Goal: Task Accomplishment & Management: Manage account settings

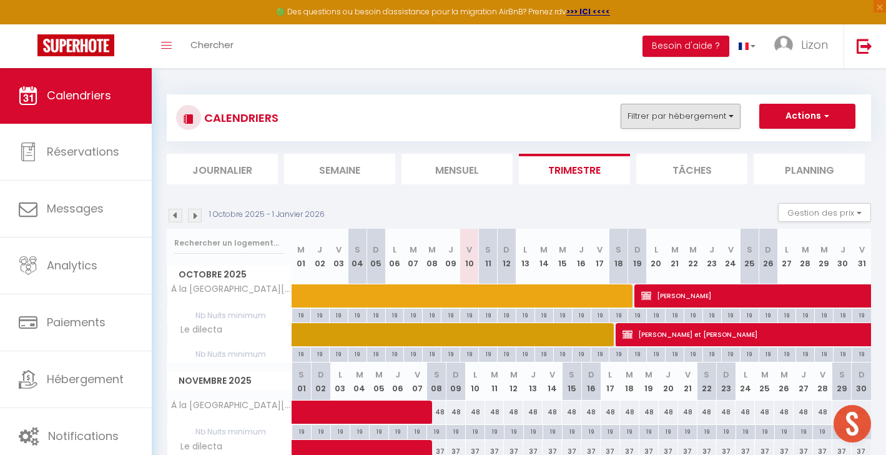
click at [676, 117] on button "Filtrer par hébergement" at bounding box center [681, 116] width 120 height 25
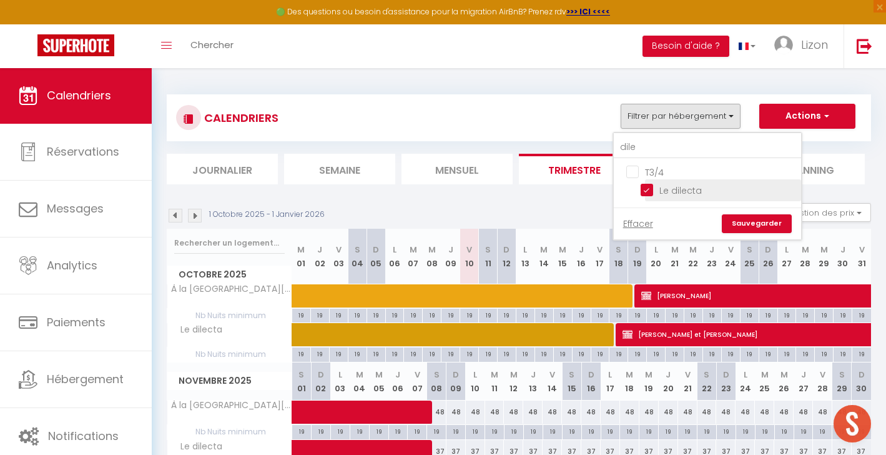
click at [644, 188] on input "Le dilecta" at bounding box center [719, 189] width 156 height 12
checkbox input "false"
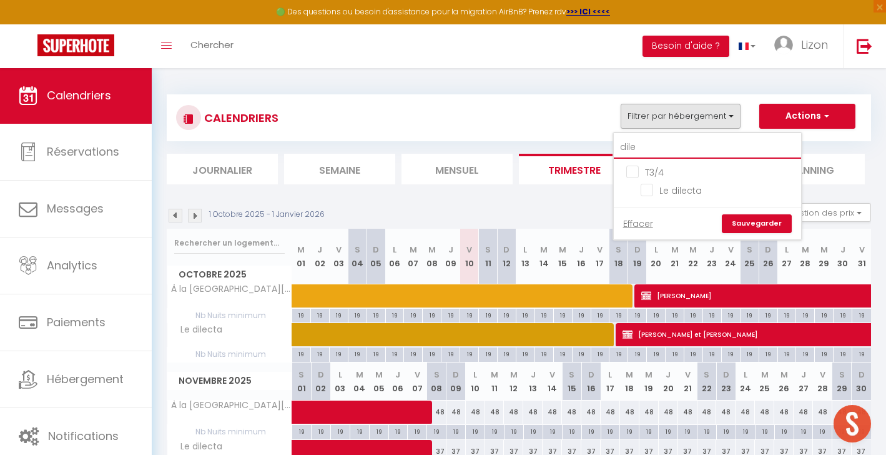
click at [643, 139] on input "dile" at bounding box center [707, 147] width 187 height 22
type input "fon"
checkbox input "true"
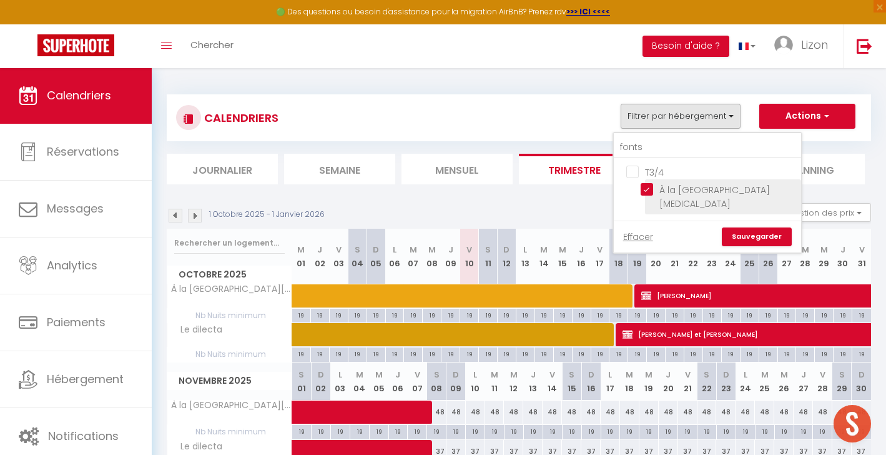
drag, startPoint x: 643, startPoint y: 139, endPoint x: 643, endPoint y: 194, distance: 54.3
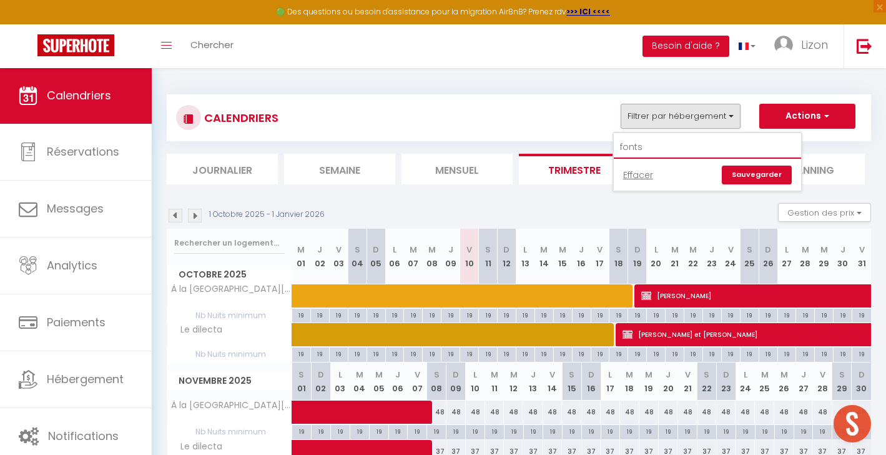
click at [652, 150] on input "fonts" at bounding box center [707, 147] width 187 height 22
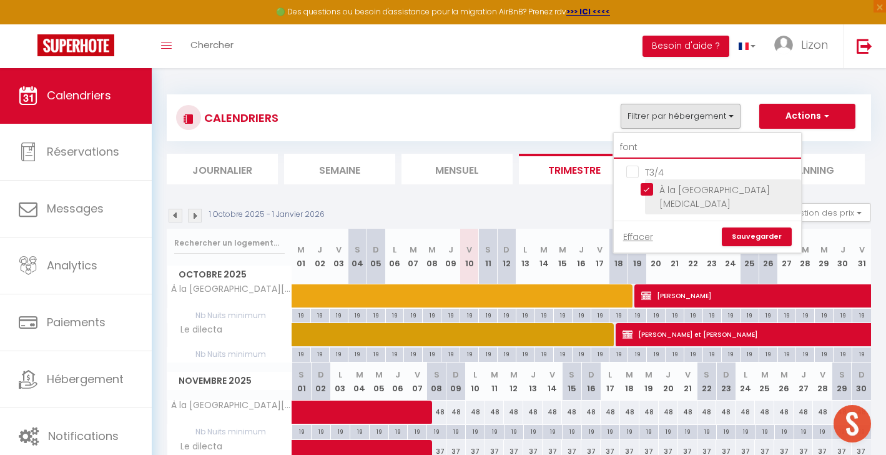
type input "font"
click at [647, 195] on input "À la [GEOGRAPHIC_DATA][MEDICAL_DATA]" at bounding box center [719, 189] width 156 height 12
checkbox input "false"
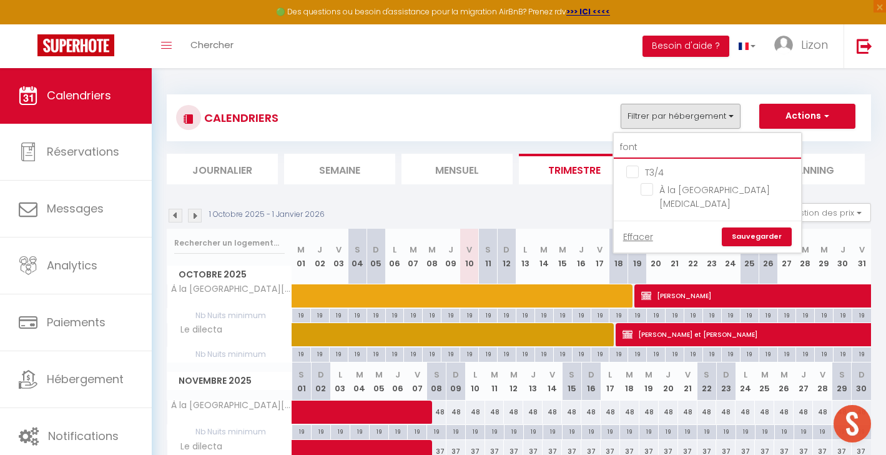
click at [653, 141] on input "font" at bounding box center [707, 147] width 187 height 22
checkbox input "false"
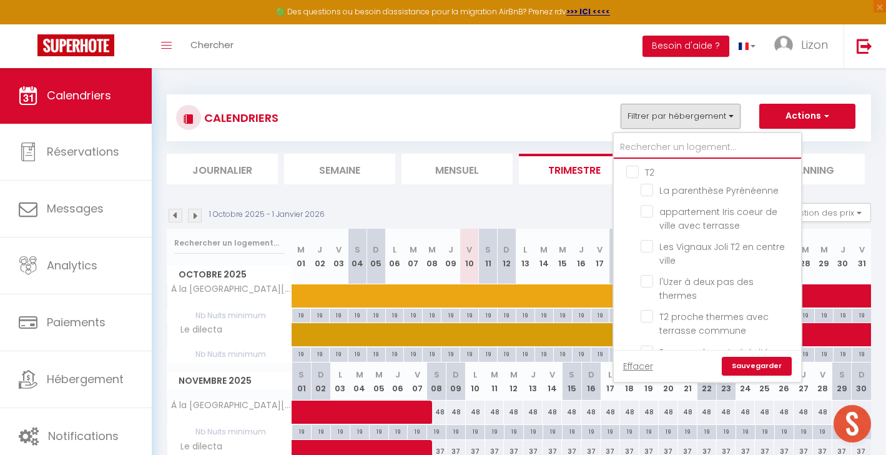
type input "7"
checkbox input "false"
type input "7"
checkbox input "false"
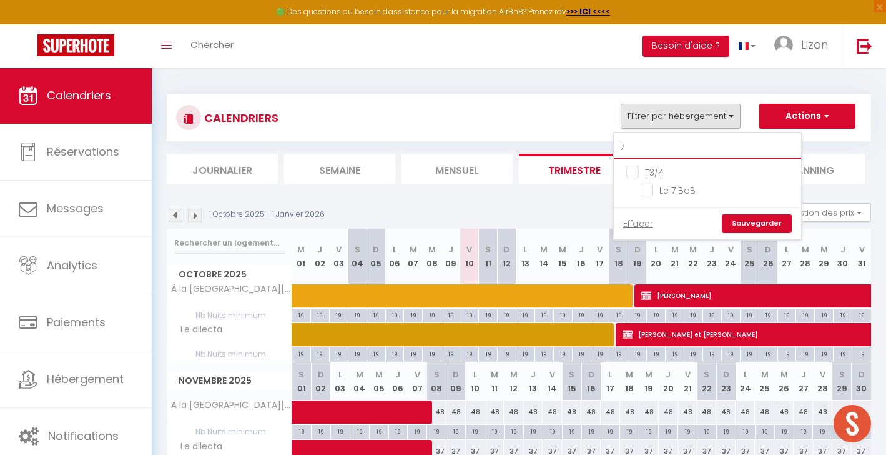
type input "7 b"
checkbox input "false"
type input "7 b"
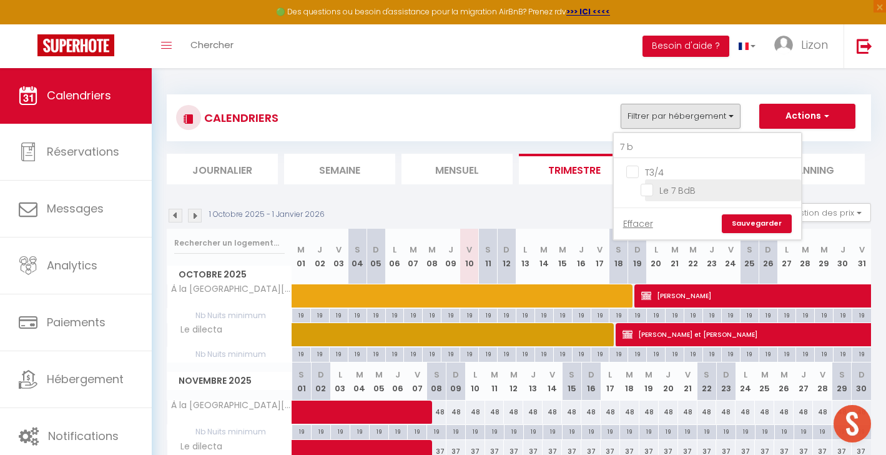
click at [652, 191] on input "Le 7 BdB" at bounding box center [719, 189] width 156 height 12
checkbox input "true"
click at [751, 220] on link "Sauvegarder" at bounding box center [757, 223] width 70 height 19
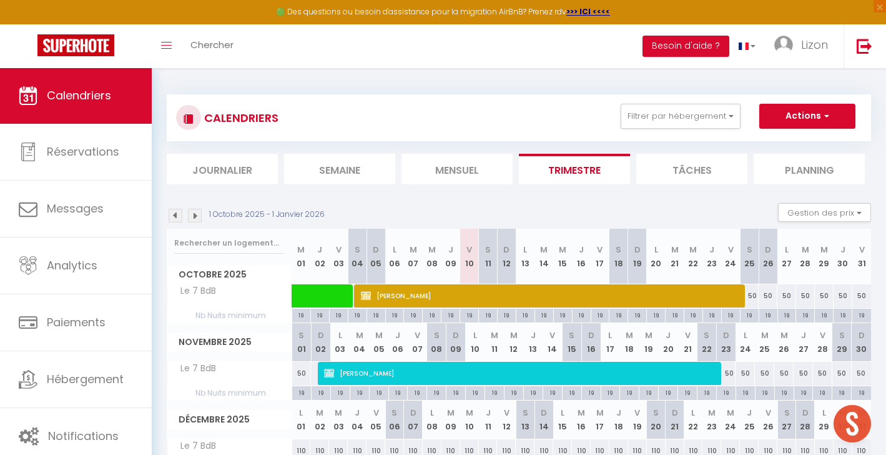
scroll to position [-1, 0]
click at [804, 117] on button "Actions" at bounding box center [808, 116] width 96 height 25
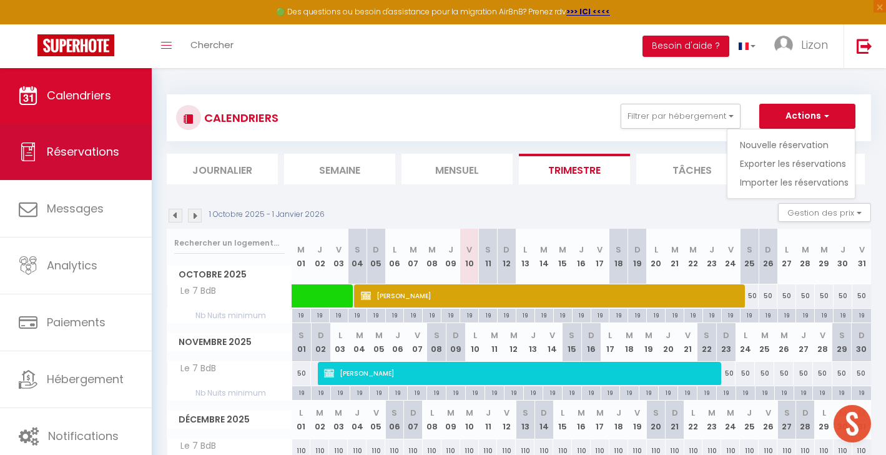
click at [94, 140] on link "Réservations" at bounding box center [76, 152] width 152 height 56
select select "not_cancelled"
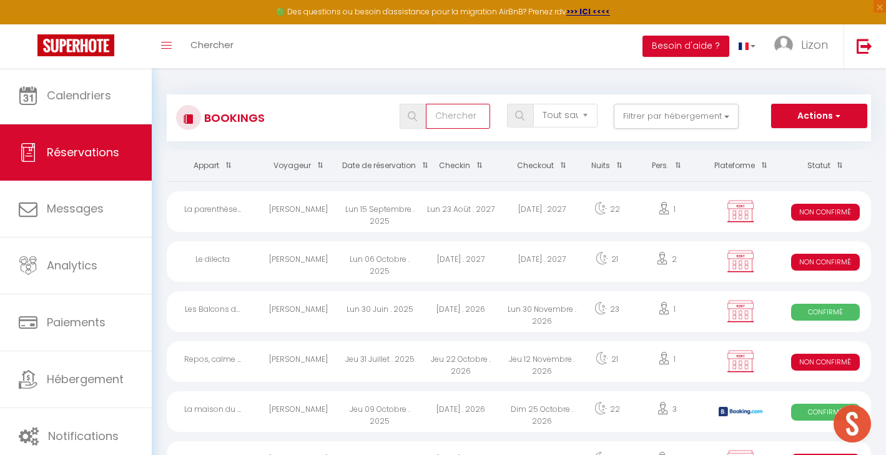
click at [452, 122] on input "text" at bounding box center [458, 116] width 65 height 25
type input "m"
select select
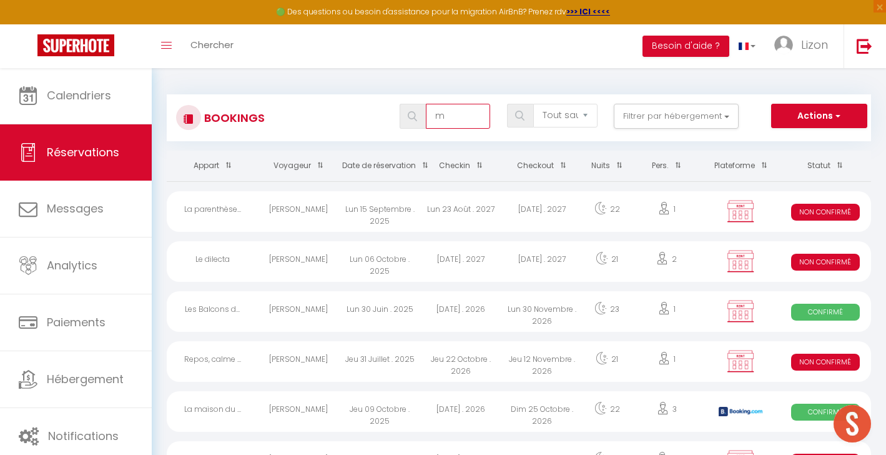
select select
type input "me"
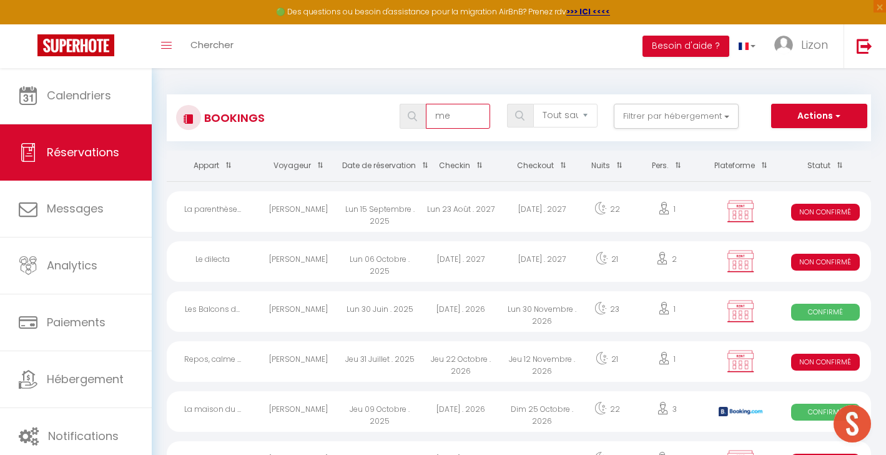
select select
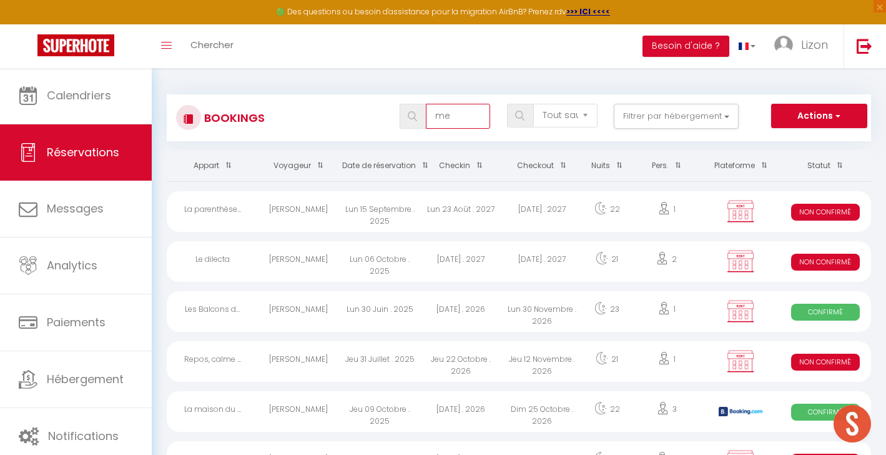
select select
type input "mey"
select select
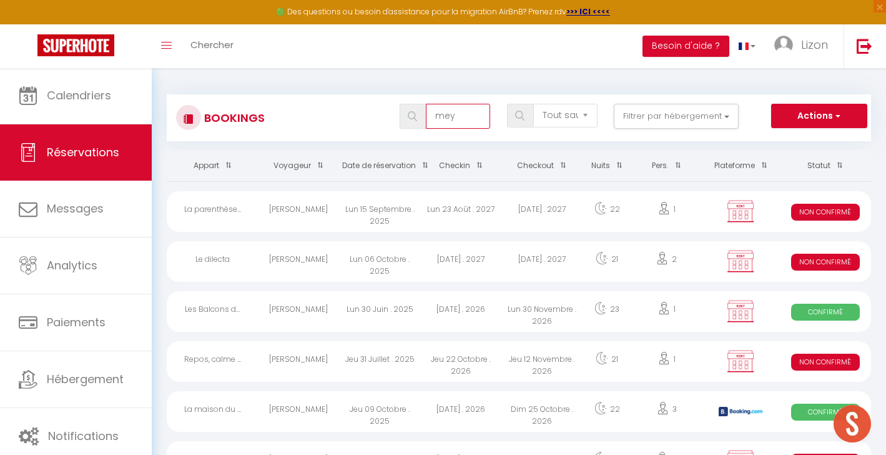
select select
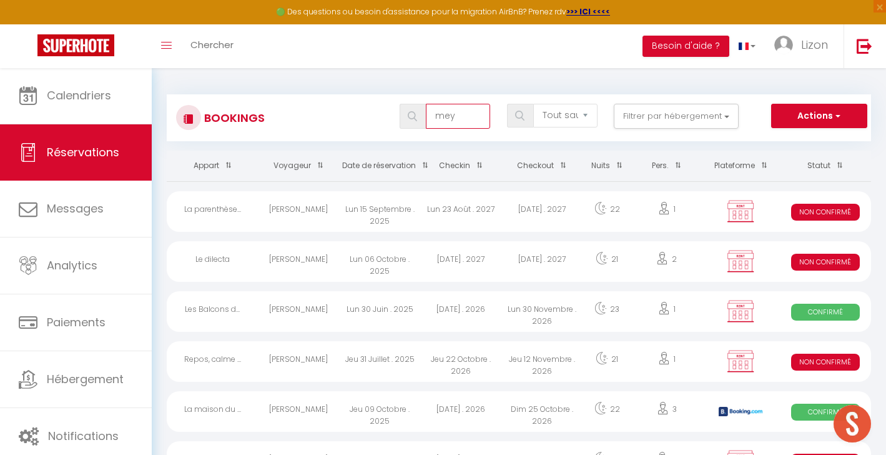
type input "meyl"
select select
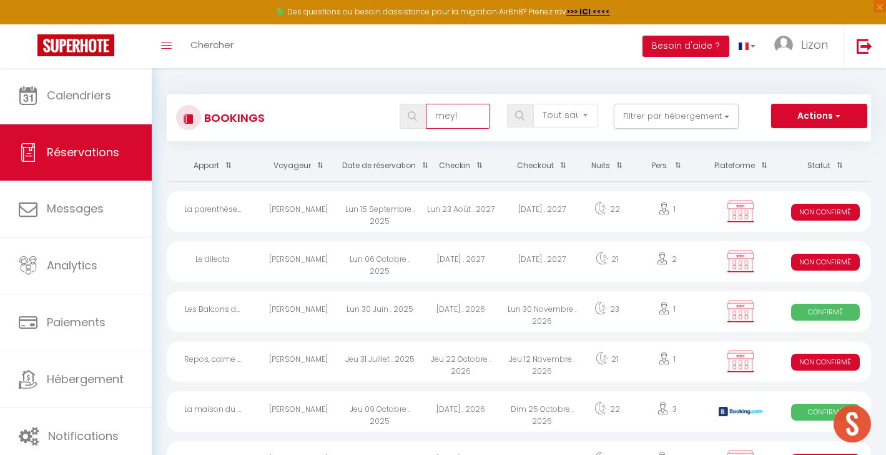
select select
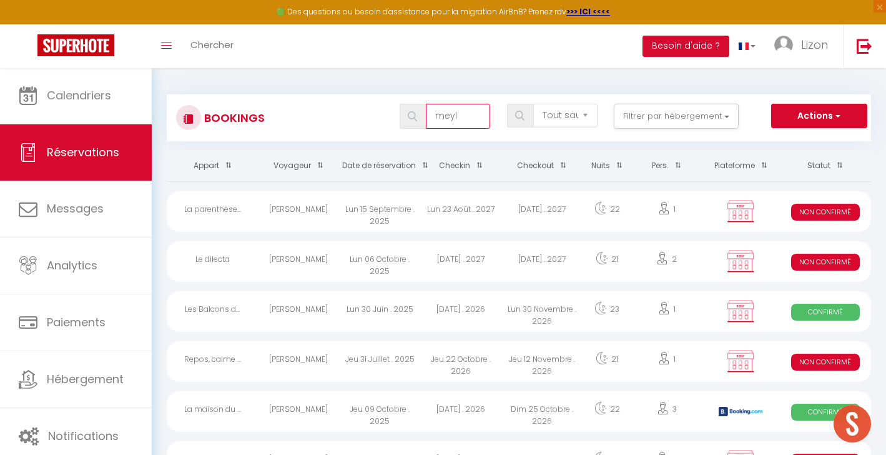
select select
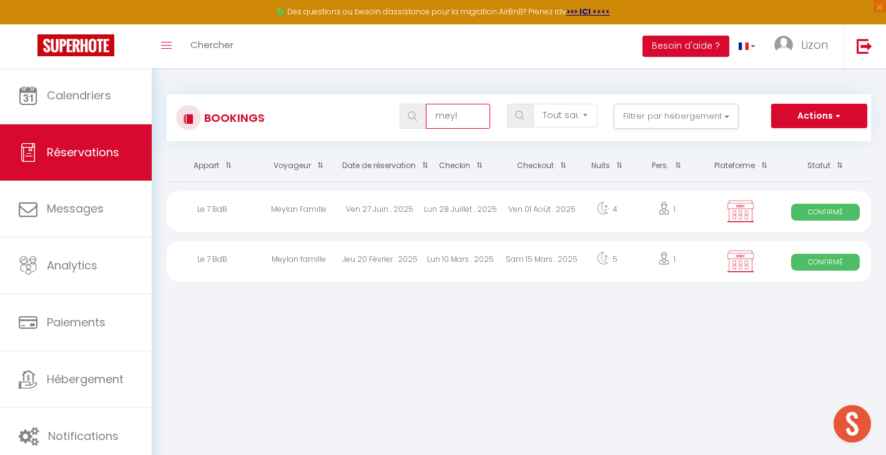
type input "meyl"
click at [337, 218] on div "Meylan Famille" at bounding box center [299, 211] width 81 height 41
select select "OK"
select select "KO"
select select "0"
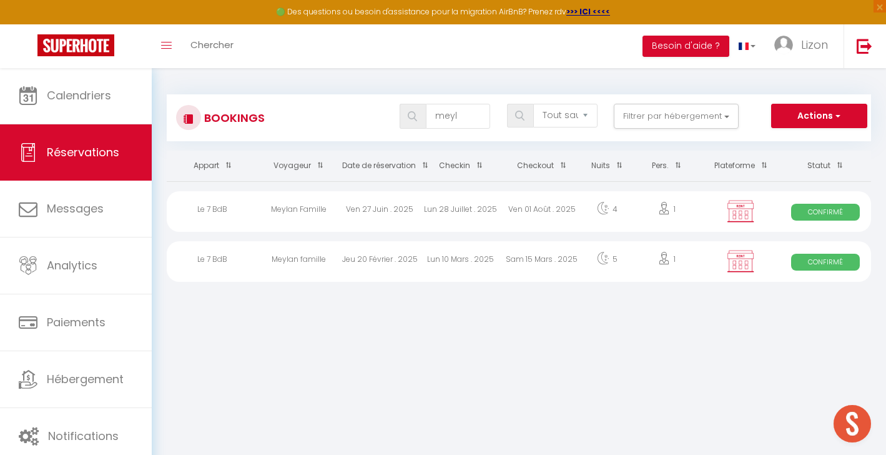
select select "0"
select select "1"
select select
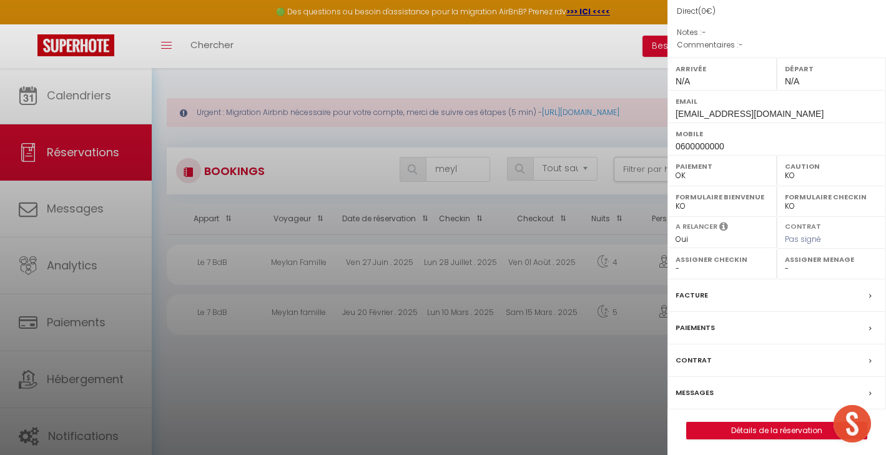
scroll to position [124, 0]
click at [771, 431] on link "Détails de la réservation" at bounding box center [777, 431] width 180 height 16
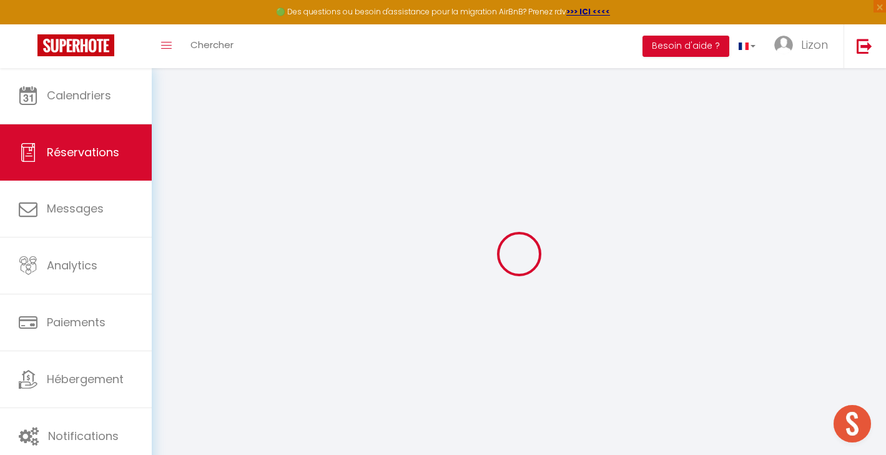
select select
select select "14"
checkbox input "true"
select select
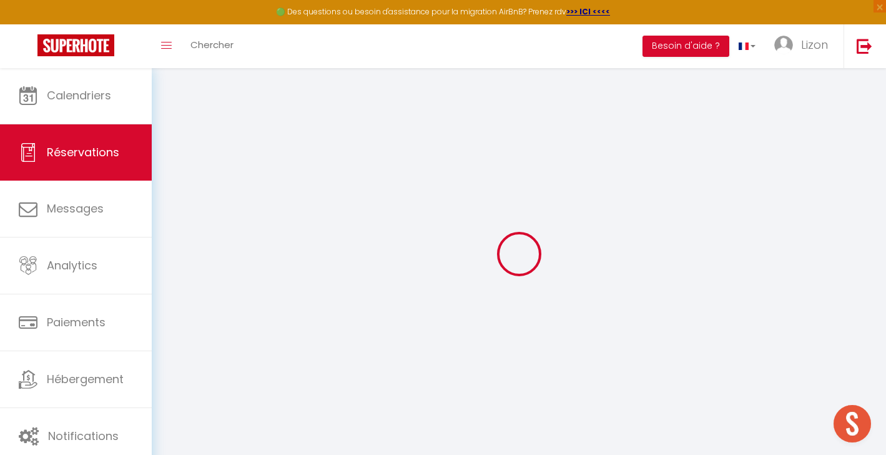
select select
checkbox input "true"
select select
checkbox input "true"
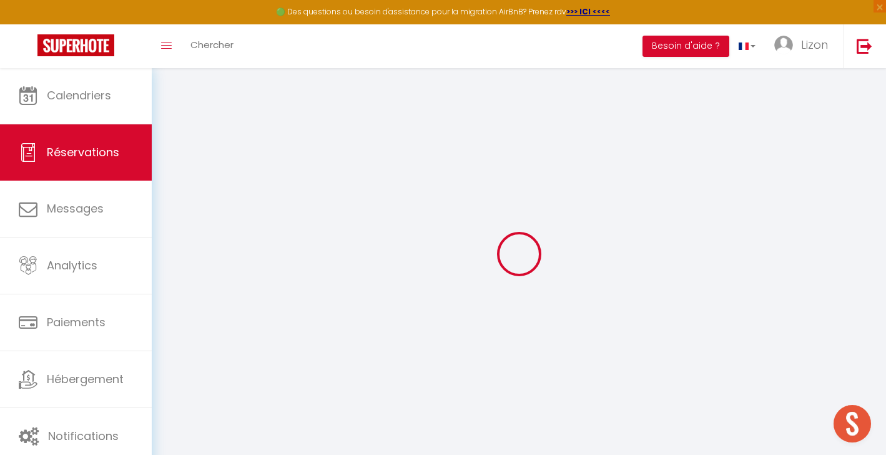
select select
checkbox input "true"
select select
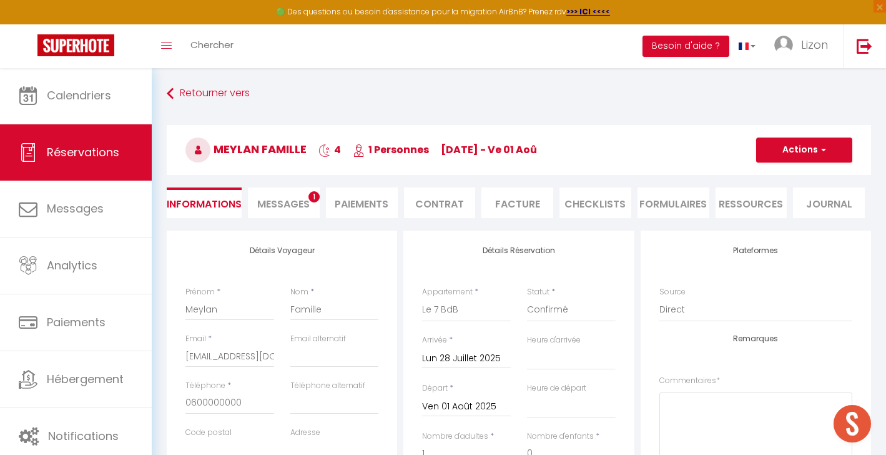
click at [808, 151] on button "Actions" at bounding box center [804, 149] width 96 height 25
click at [786, 196] on link "Dupliquer" at bounding box center [792, 194] width 99 height 16
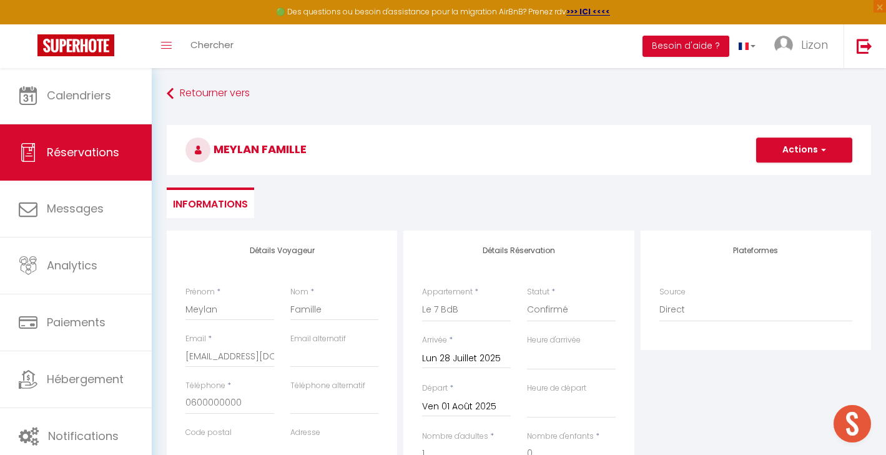
select select
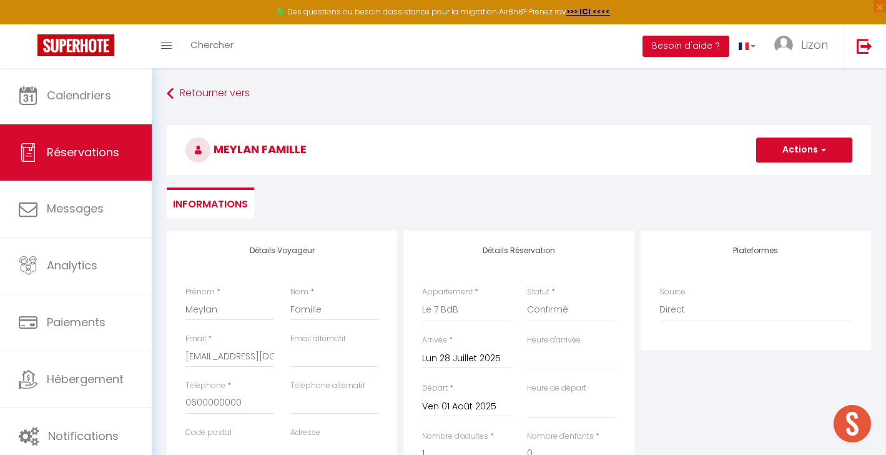
select select
checkbox input "false"
click at [447, 359] on input "Arrivée" at bounding box center [466, 358] width 89 height 16
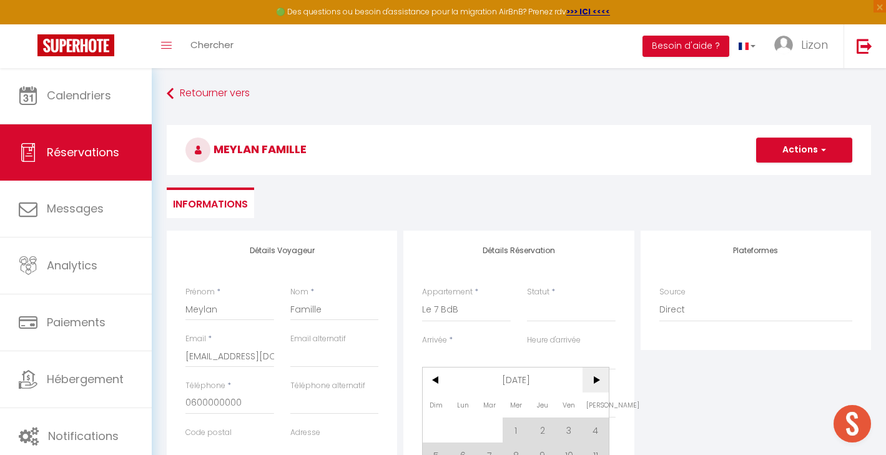
click at [600, 374] on span ">" at bounding box center [596, 379] width 27 height 25
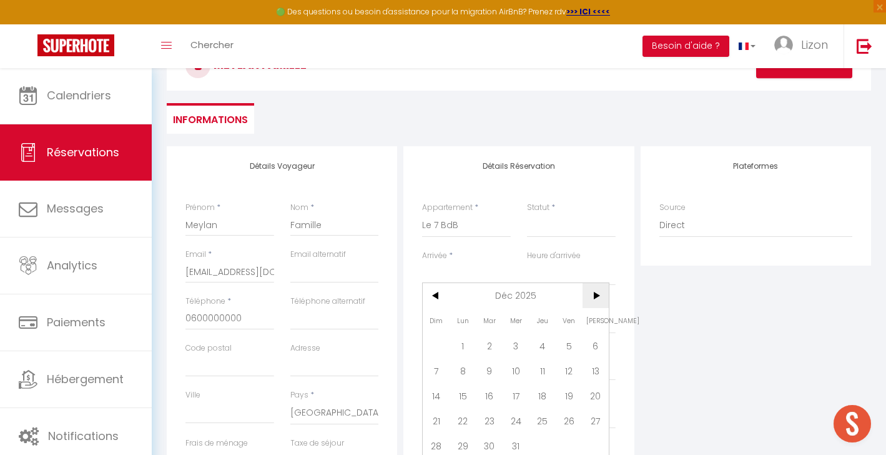
scroll to position [142, 0]
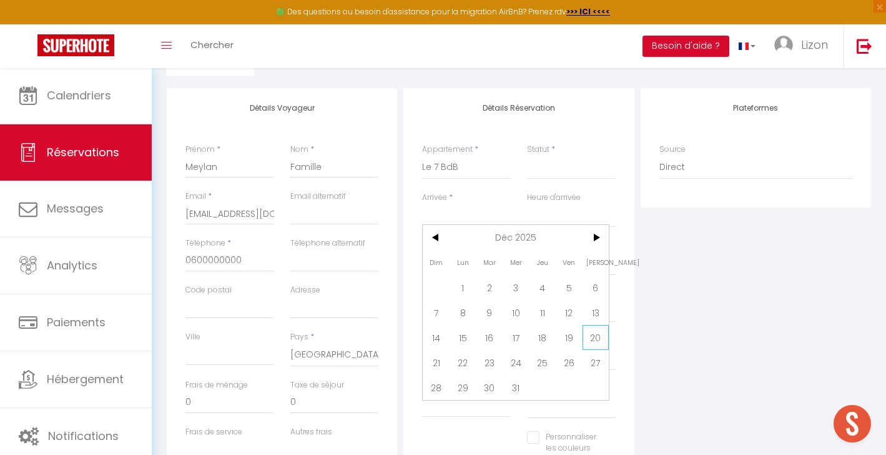
click at [596, 344] on span "20" at bounding box center [596, 337] width 27 height 25
select select
type input "Sam 20 Décembre 2025"
select select
type input "Dim 21 Décembre 2025"
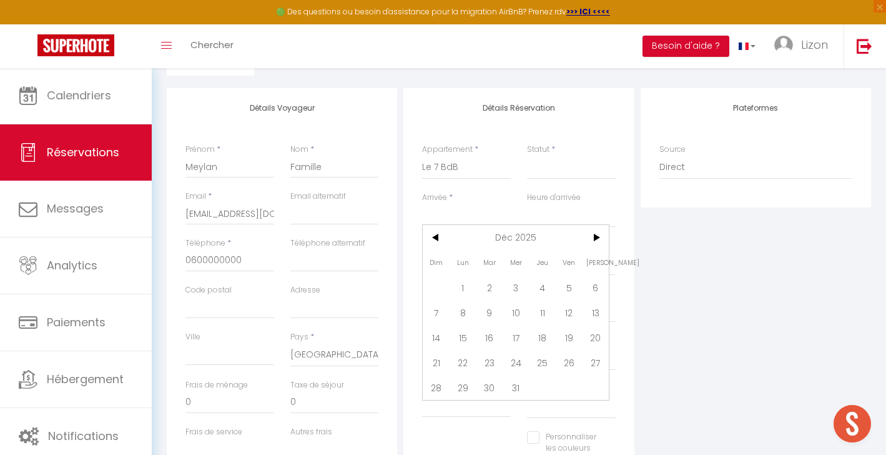
select select
type input "0"
select select
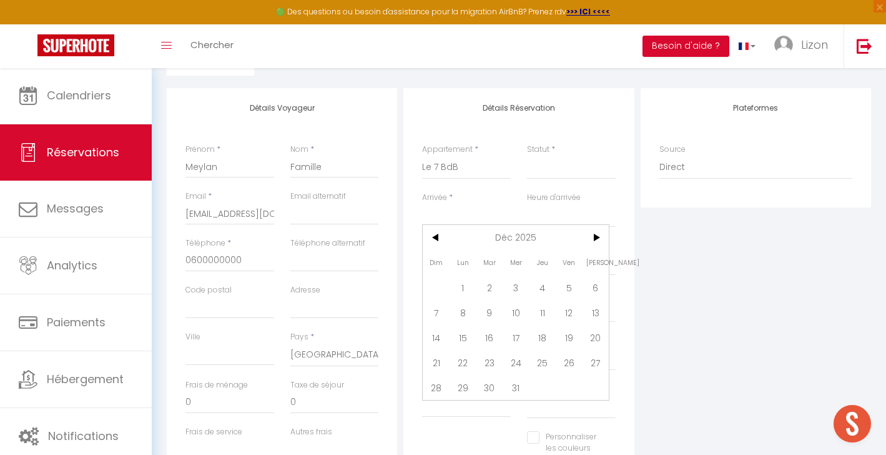
checkbox input "false"
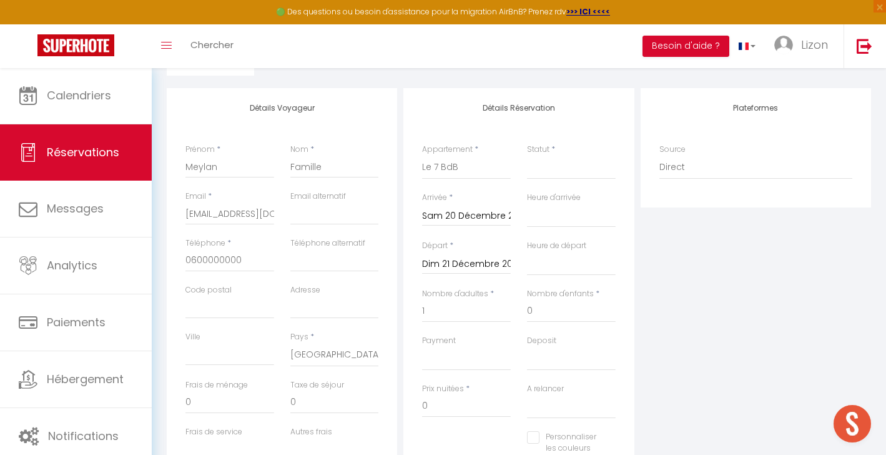
click at [452, 260] on input "Dim 21 Décembre 2025" at bounding box center [466, 264] width 89 height 16
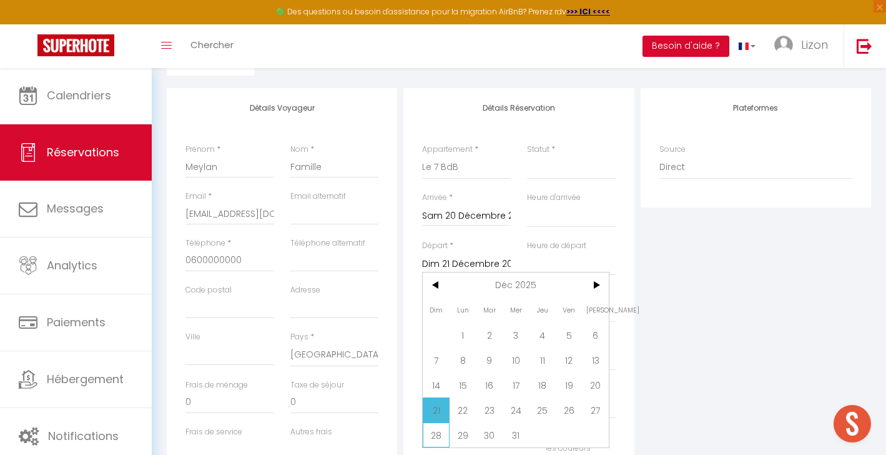
click at [438, 446] on span "28" at bounding box center [436, 434] width 27 height 25
type input "70"
type input "16"
select select
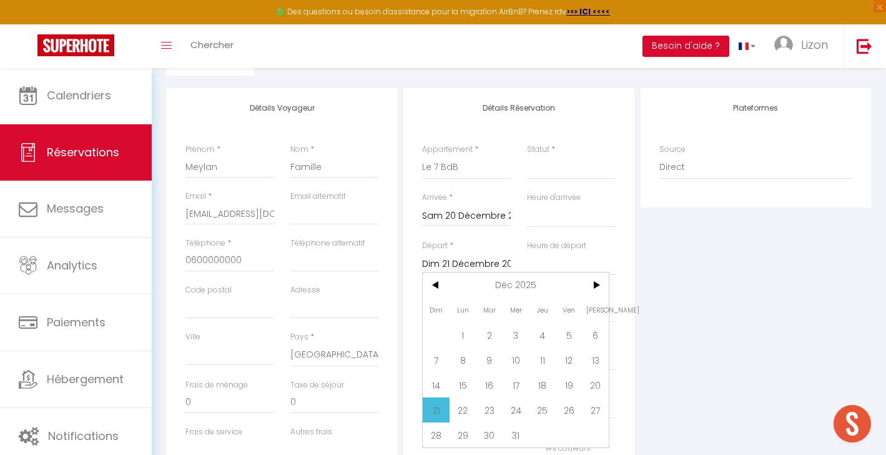
type input "Dim 28 Décembre 2025"
select select
type input "880"
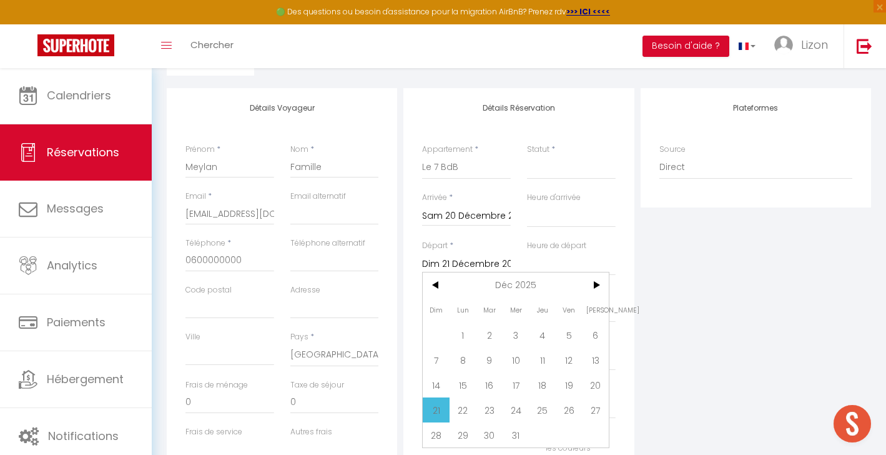
select select
checkbox input "false"
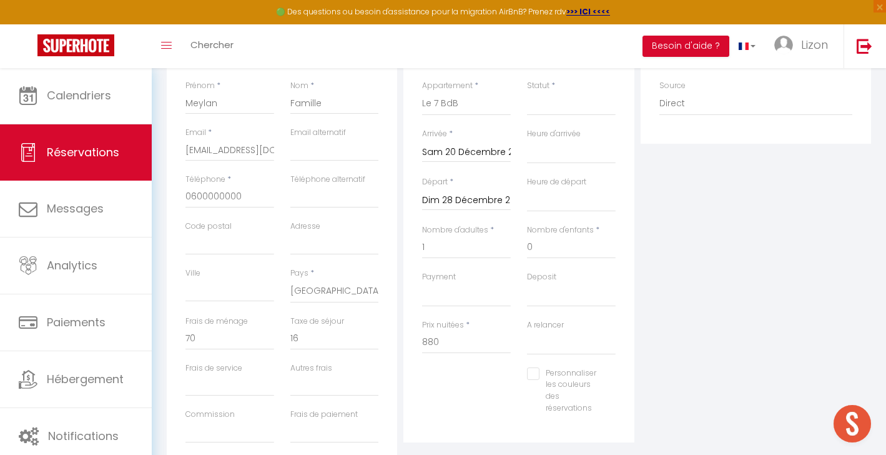
scroll to position [225, 0]
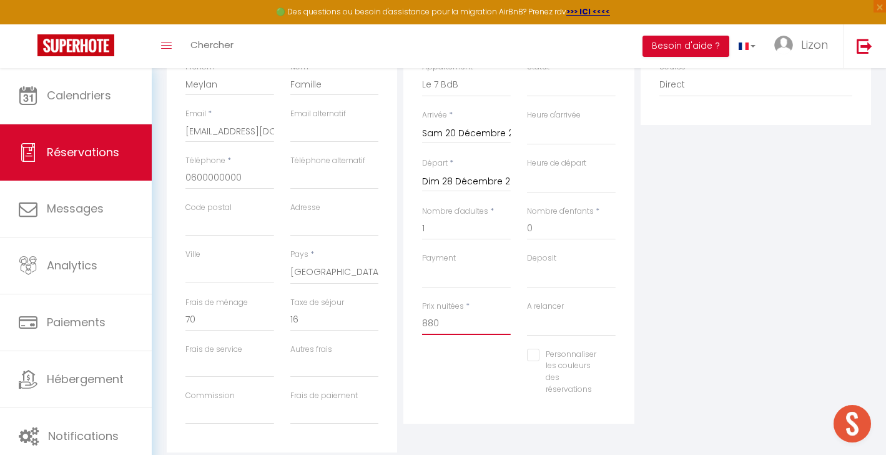
click at [454, 323] on input "880" at bounding box center [466, 323] width 89 height 22
type input "0"
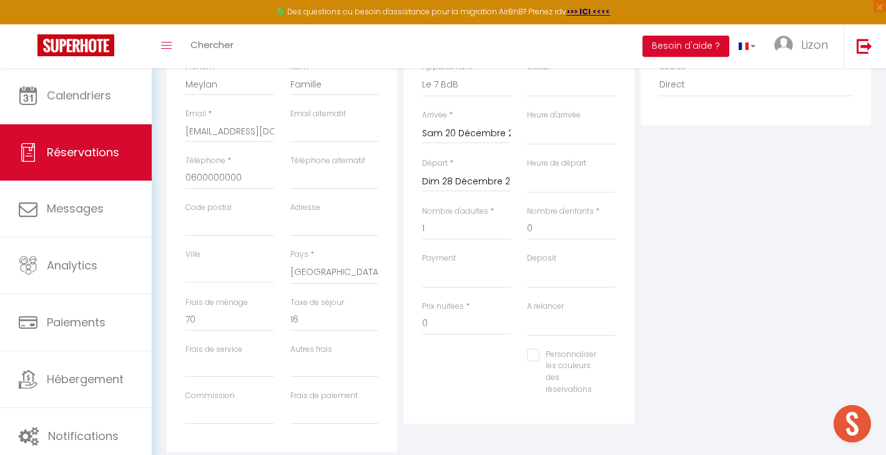
select select
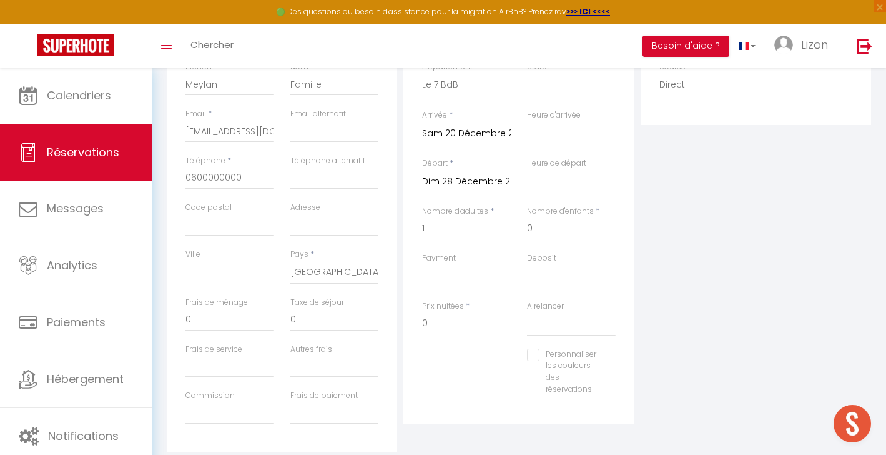
select select
checkbox input "false"
click at [692, 307] on div "Plateformes Source Direct [DOMAIN_NAME] [DOMAIN_NAME] Chalet montagne Expedia G…" at bounding box center [756, 229] width 237 height 447
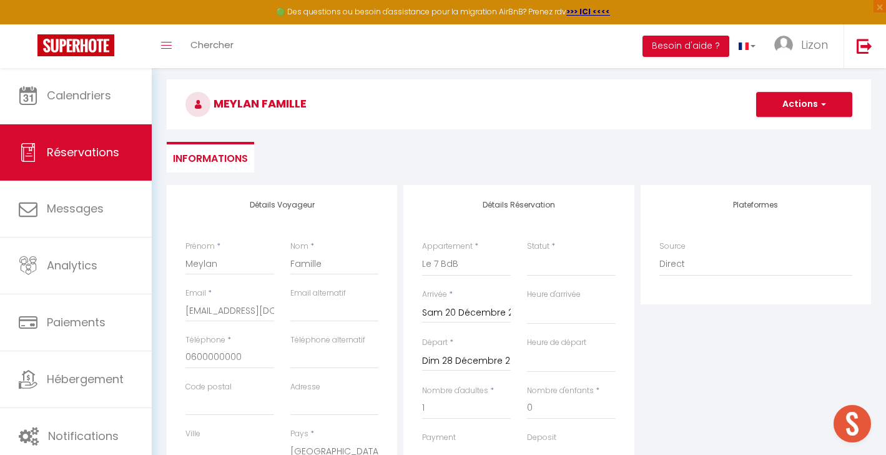
scroll to position [16, 0]
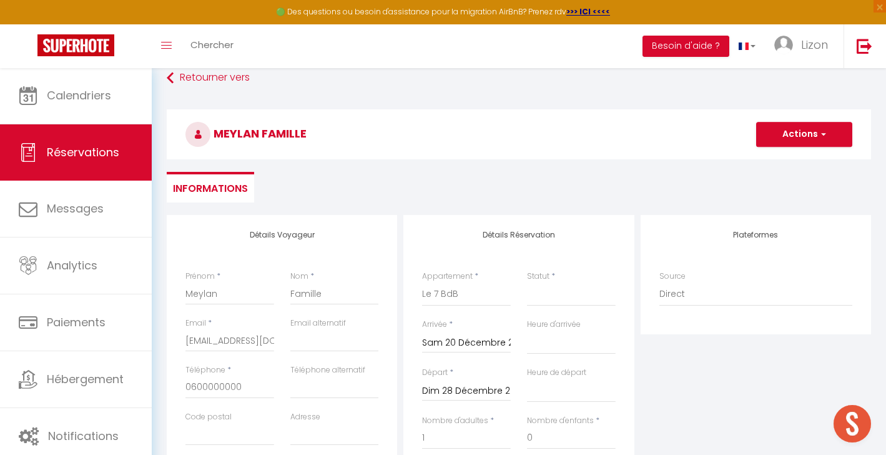
click at [792, 131] on button "Actions" at bounding box center [804, 134] width 96 height 25
click at [783, 164] on link "Enregistrer" at bounding box center [792, 162] width 99 height 16
select select
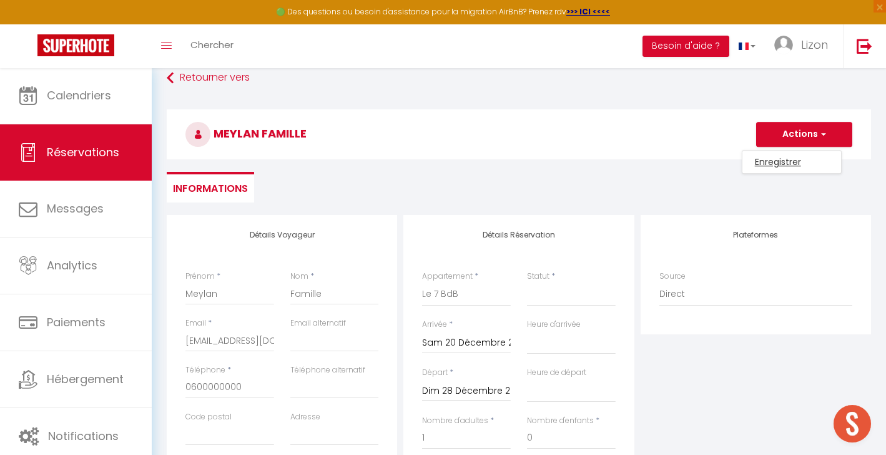
select select
checkbox input "false"
select select
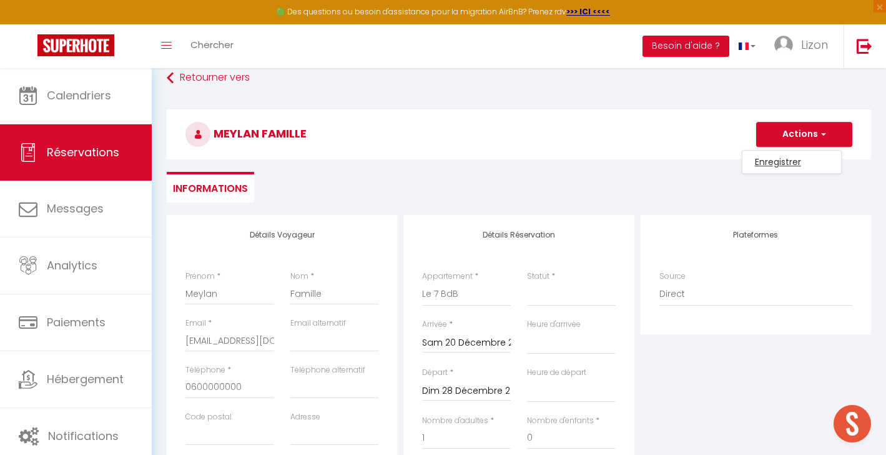
select select
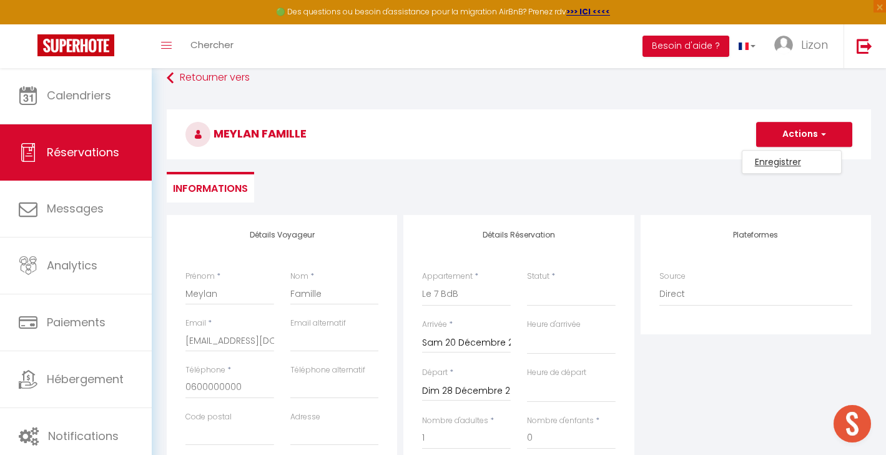
checkbox input "false"
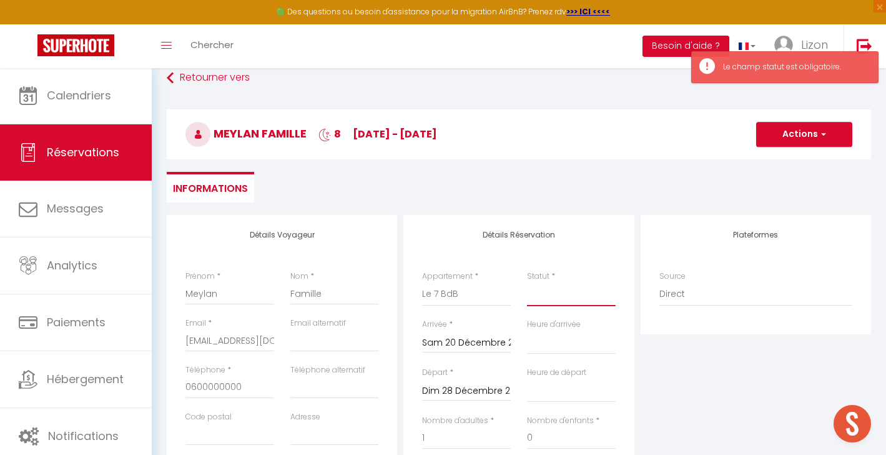
select select "1"
select select
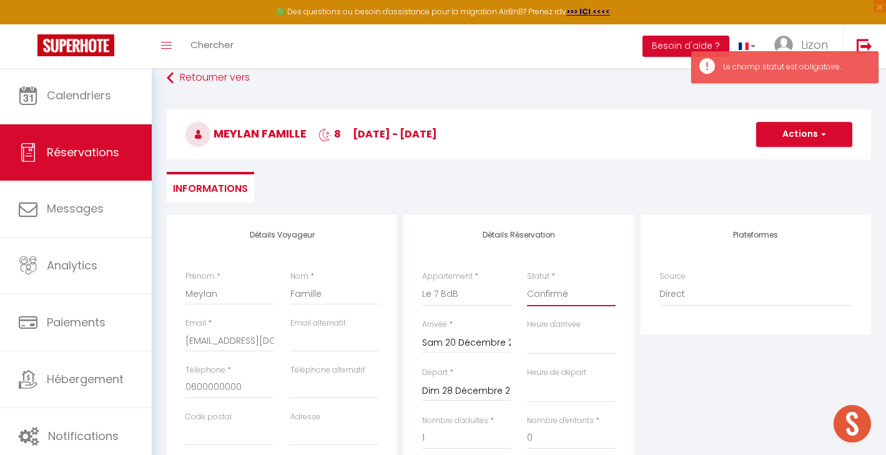
select select
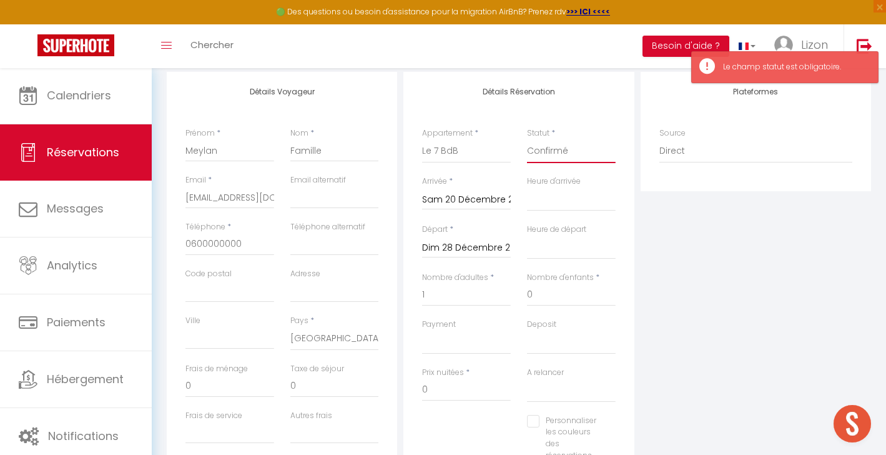
scroll to position [202, 0]
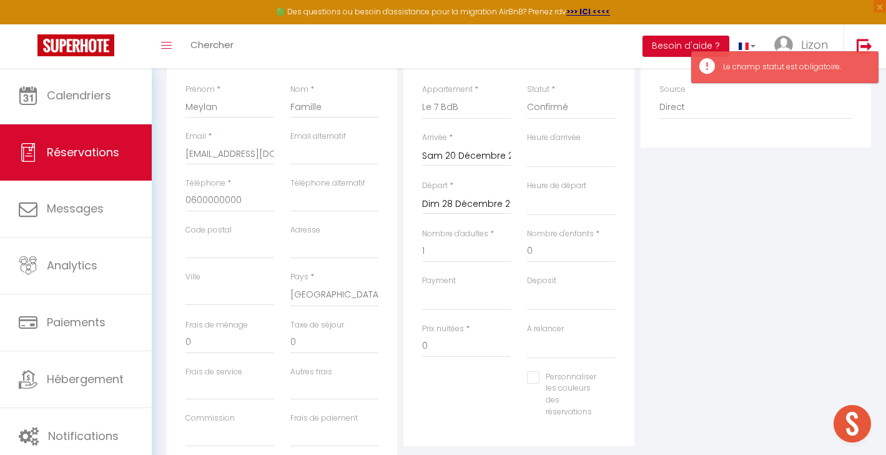
click at [532, 372] on input "Personnaliser les couleurs des réservations" at bounding box center [563, 377] width 73 height 12
checkbox input "true"
select select
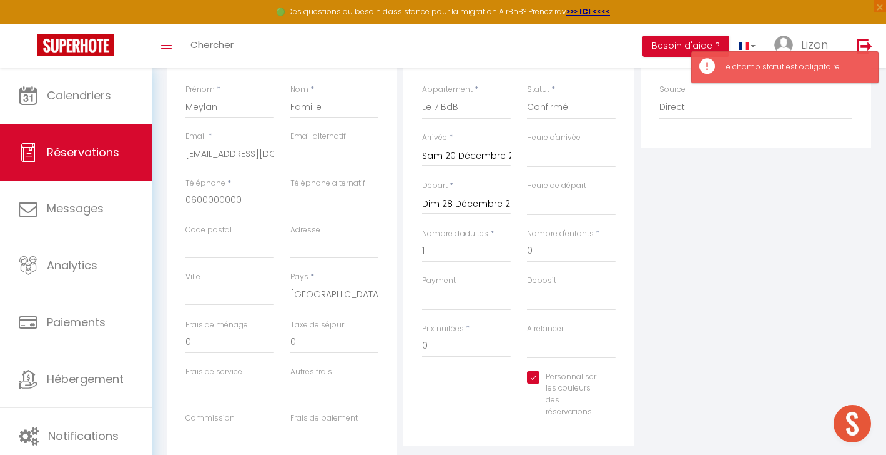
select select
click at [675, 308] on div "Plateformes Source Direct [DOMAIN_NAME] [DOMAIN_NAME] Chalet montagne Expedia G…" at bounding box center [756, 251] width 237 height 447
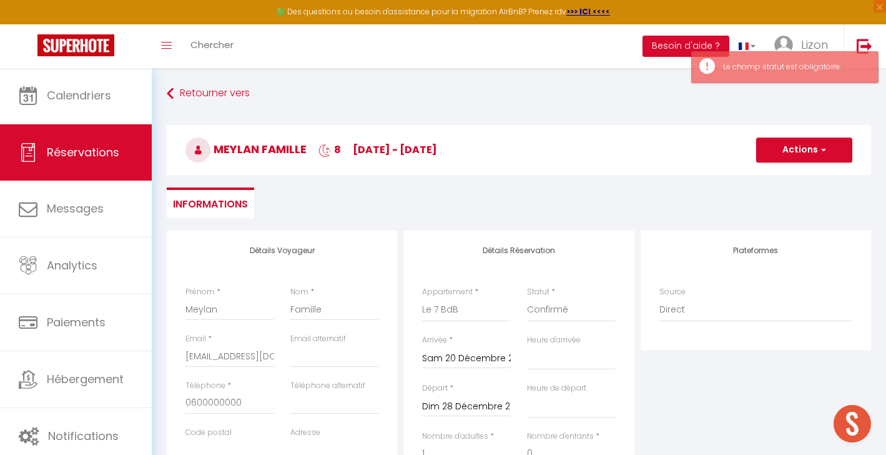
scroll to position [0, 0]
click at [774, 140] on button "Actions" at bounding box center [804, 149] width 96 height 25
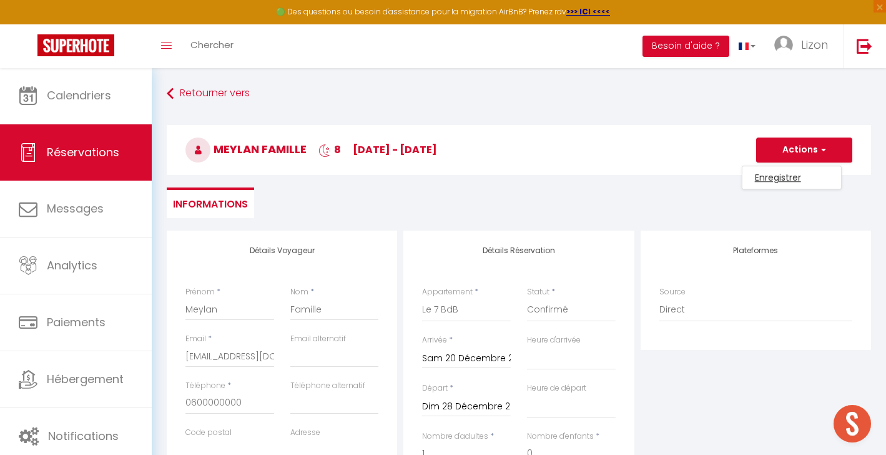
click at [765, 174] on link "Enregistrer" at bounding box center [792, 177] width 99 height 16
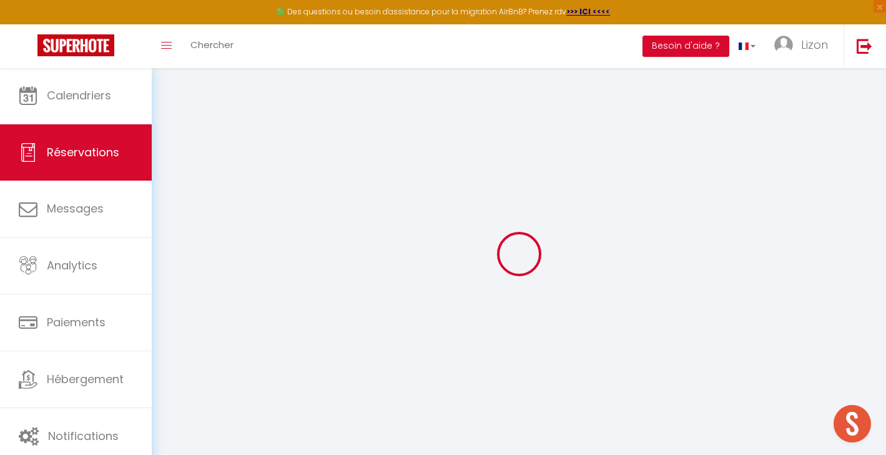
select select "not_cancelled"
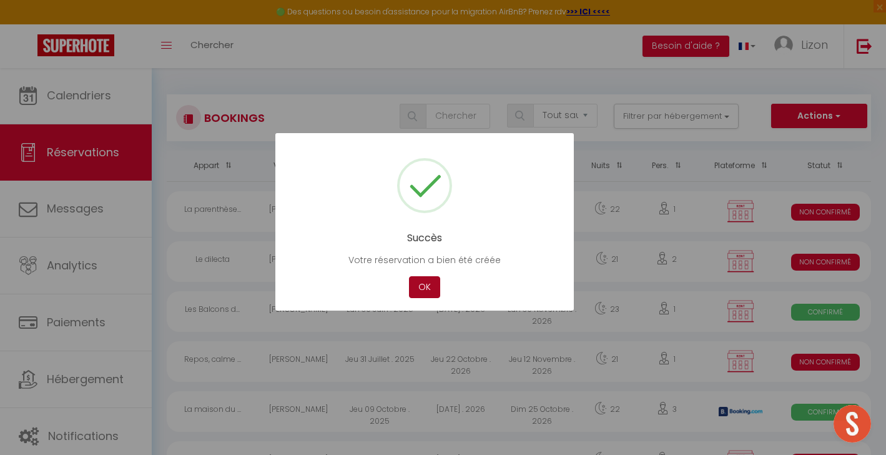
click at [421, 280] on button "OK" at bounding box center [424, 287] width 31 height 22
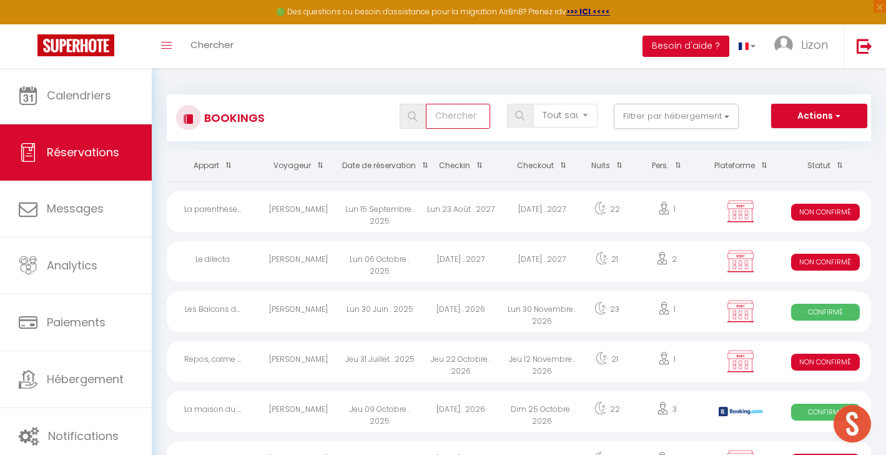
click at [454, 127] on input "text" at bounding box center [458, 116] width 65 height 25
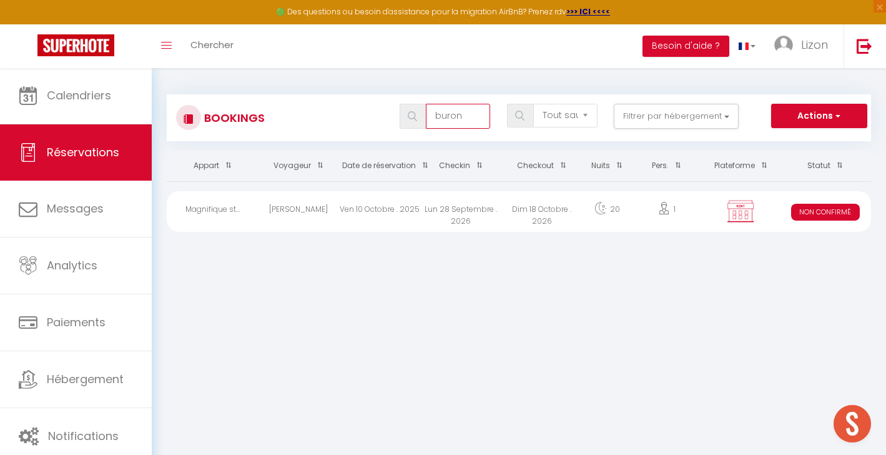
type input "buron"
click at [402, 202] on div "Ven 10 Octobre . 2025" at bounding box center [379, 211] width 81 height 41
select select "KO"
select select "0"
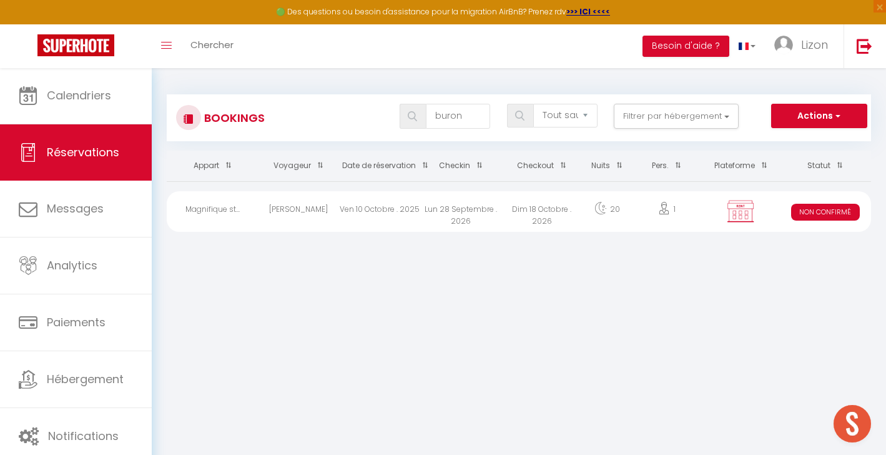
select select "0"
select select "1"
select select
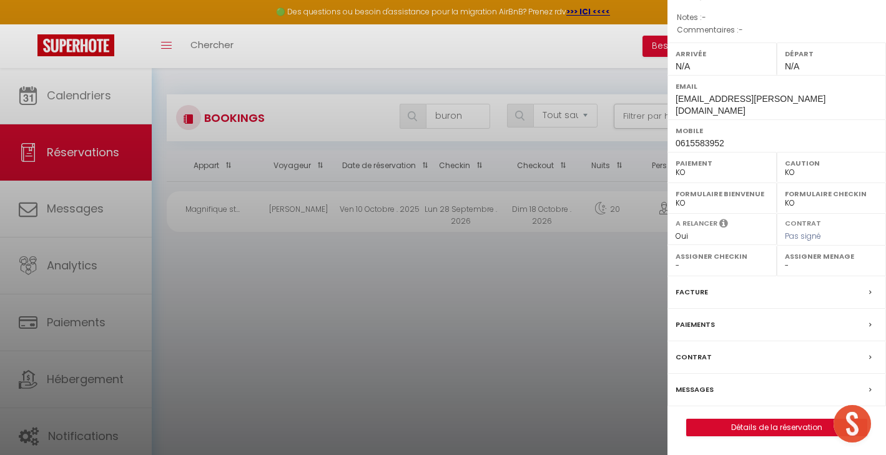
scroll to position [144, 0]
click at [730, 422] on link "Détails de la réservation" at bounding box center [777, 427] width 180 height 16
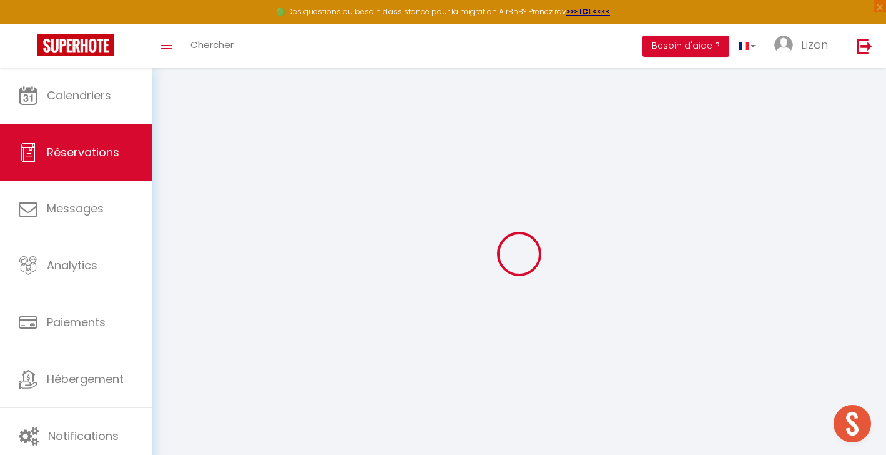
type input "[PERSON_NAME]"
type input "Buron"
type input "[EMAIL_ADDRESS][PERSON_NAME][DOMAIN_NAME]"
type input "0615583952"
type input "77630"
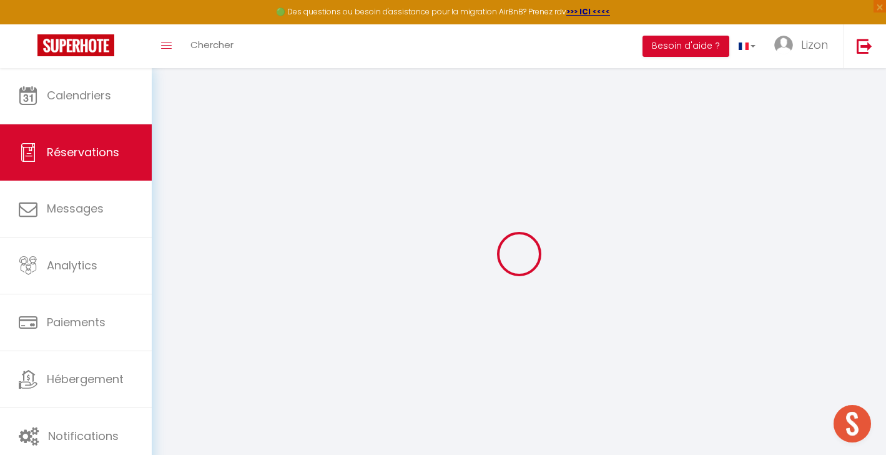
type input "[STREET_ADDRESS]"
type input "Arbonne La Foret"
select select "FR"
select select "30525"
select select "2"
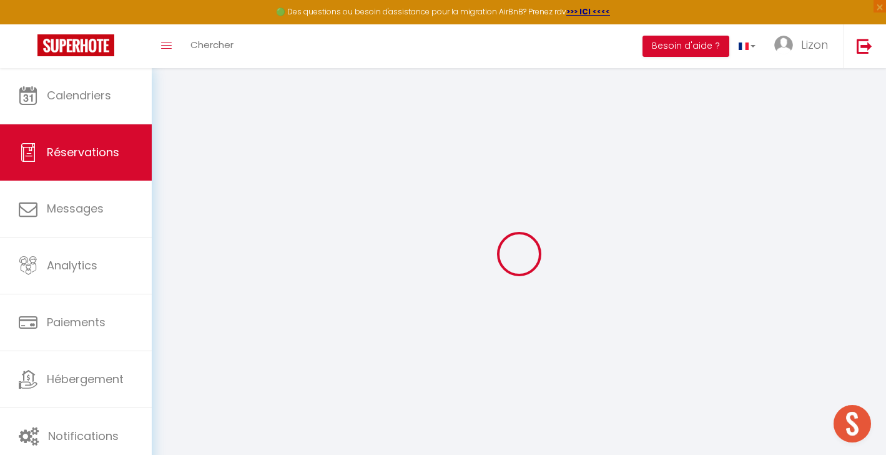
type input "Lun 28 Septembre 2026"
select select
type input "Dim 18 Octobre 2026"
select select
type input "1"
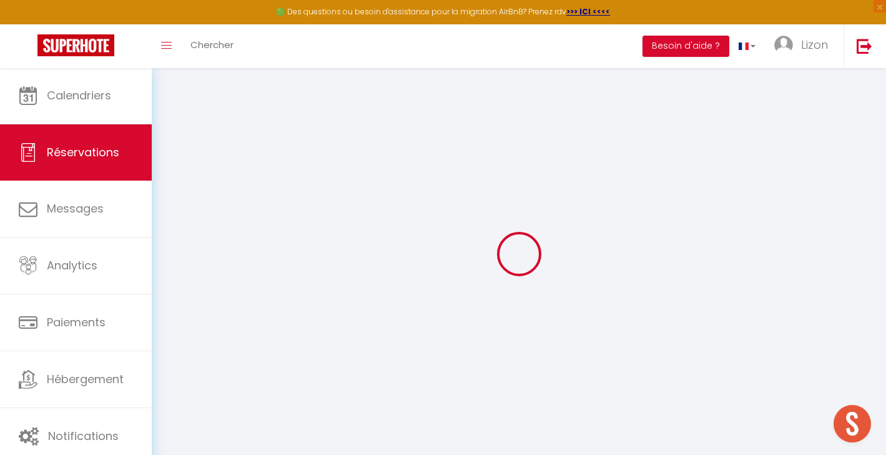
select select "10"
select select
type input "690"
checkbox input "true"
type input "730"
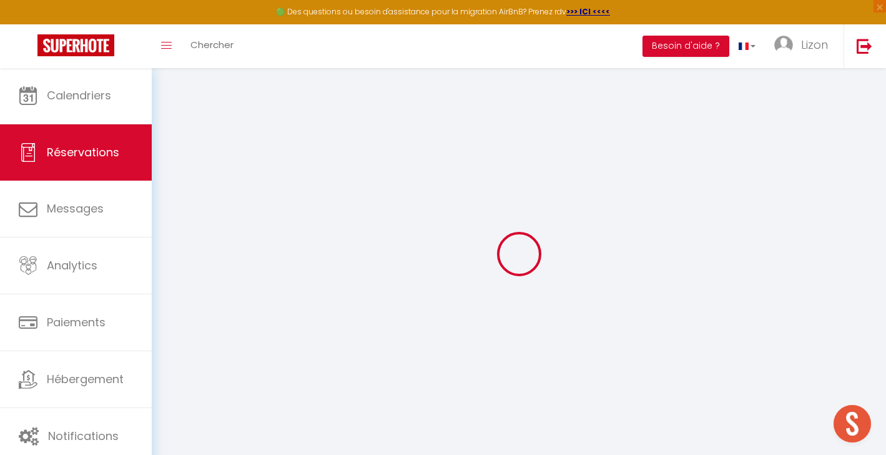
type input "0"
select select
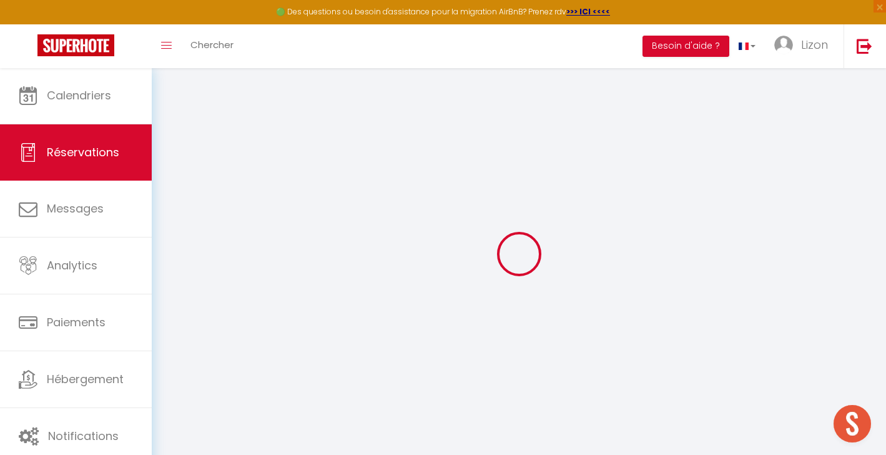
select select "14"
checkbox input "true"
select select
checkbox input "true"
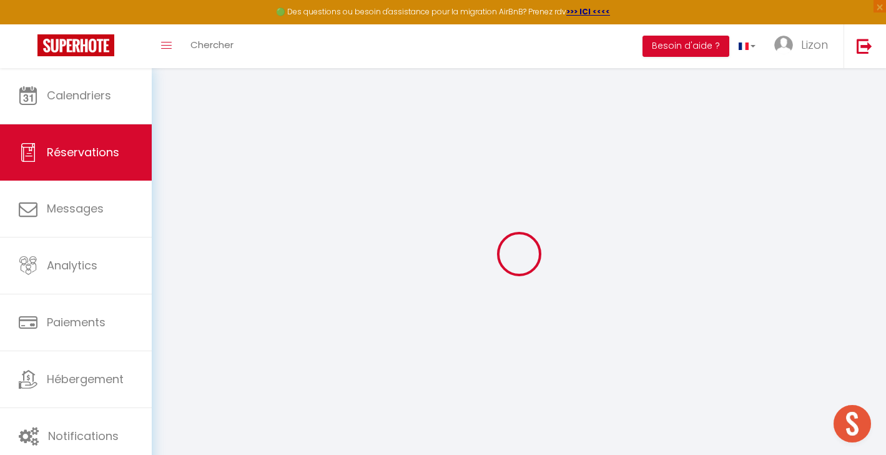
select select
checkbox input "true"
type input "40"
select select
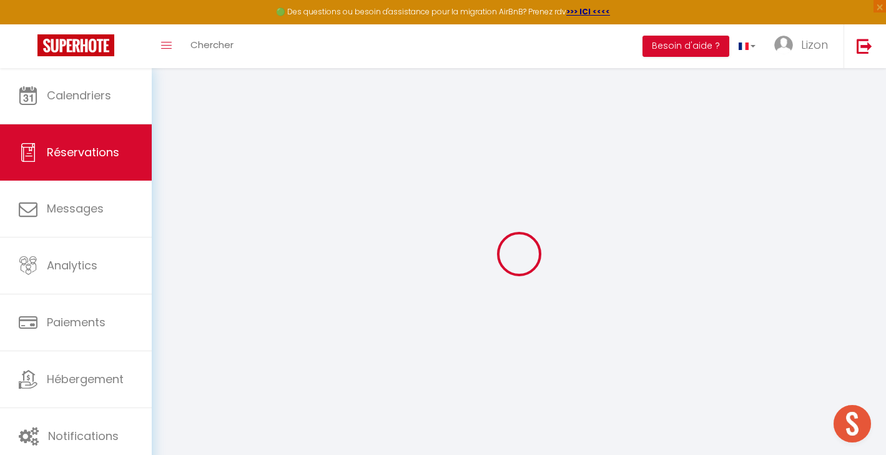
select select
checkbox input "true"
select select
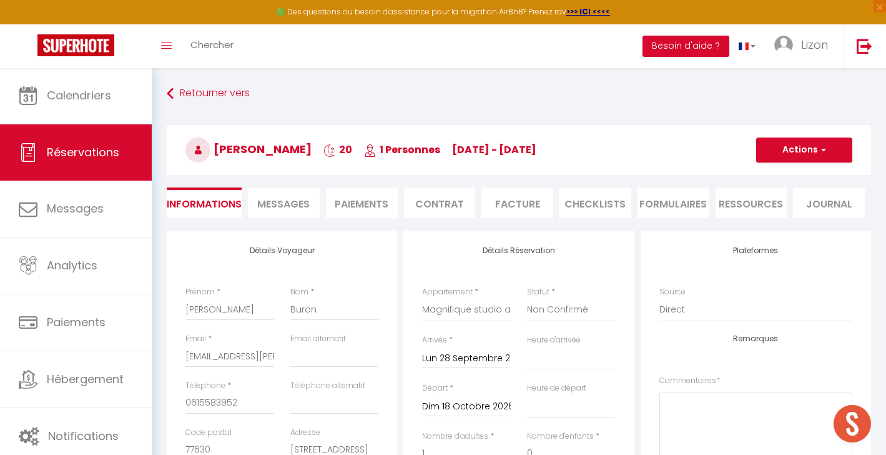
click at [802, 137] on h3 "[PERSON_NAME] 20 1 Personnes [DATE] - [DATE]" at bounding box center [519, 150] width 705 height 50
click at [800, 142] on button "Actions" at bounding box center [804, 149] width 96 height 25
click at [779, 216] on link "Supprimer" at bounding box center [792, 210] width 99 height 16
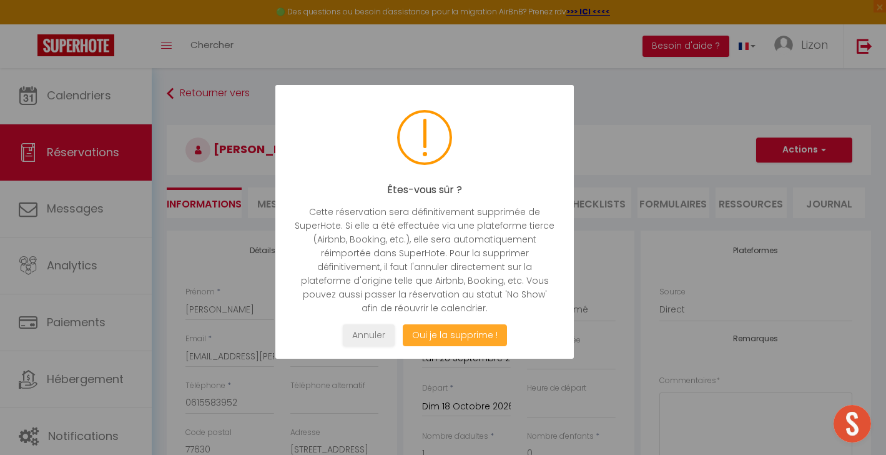
click at [453, 340] on button "Oui je la supprime !" at bounding box center [454, 335] width 104 height 22
select select "not_cancelled"
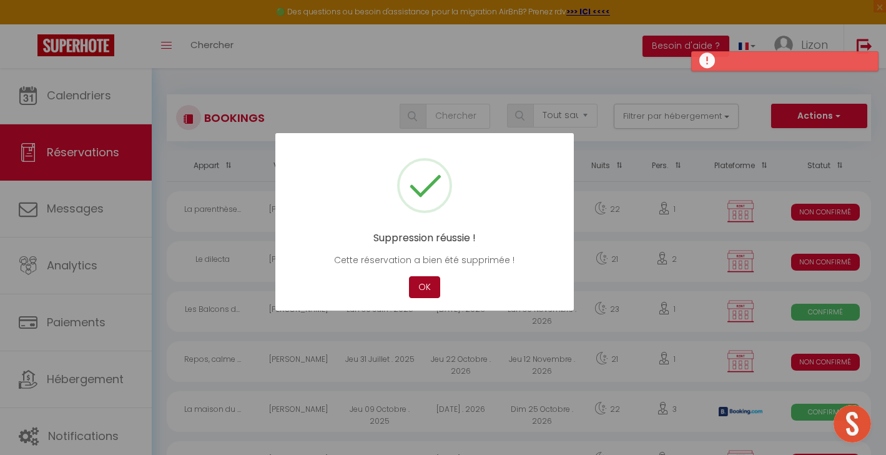
click at [415, 285] on button "OK" at bounding box center [424, 287] width 31 height 22
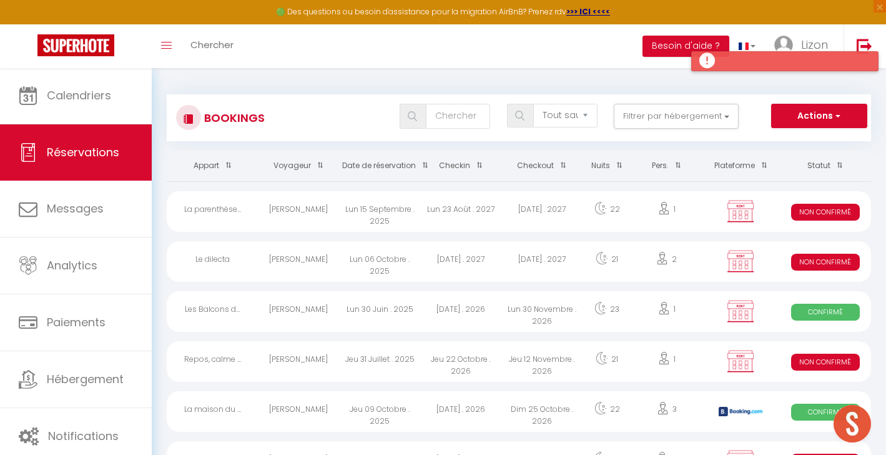
click at [715, 59] on div at bounding box center [784, 61] width 187 height 20
click at [702, 64] on div at bounding box center [784, 61] width 187 height 20
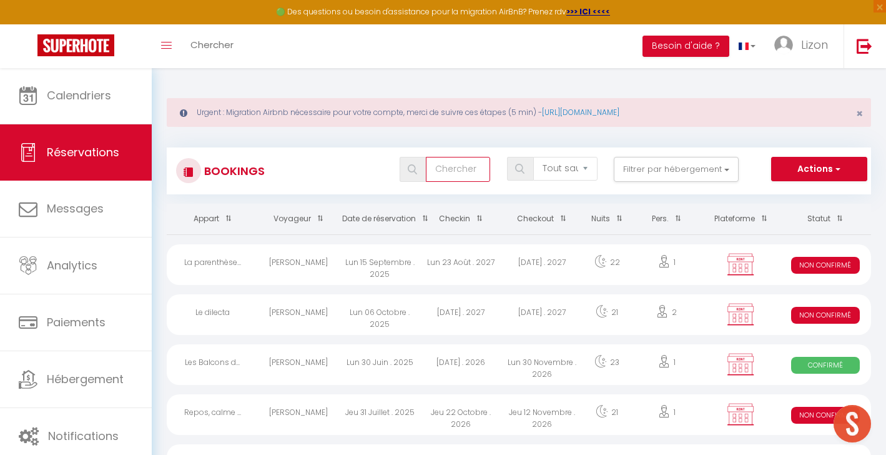
click at [463, 163] on input "text" at bounding box center [458, 169] width 65 height 25
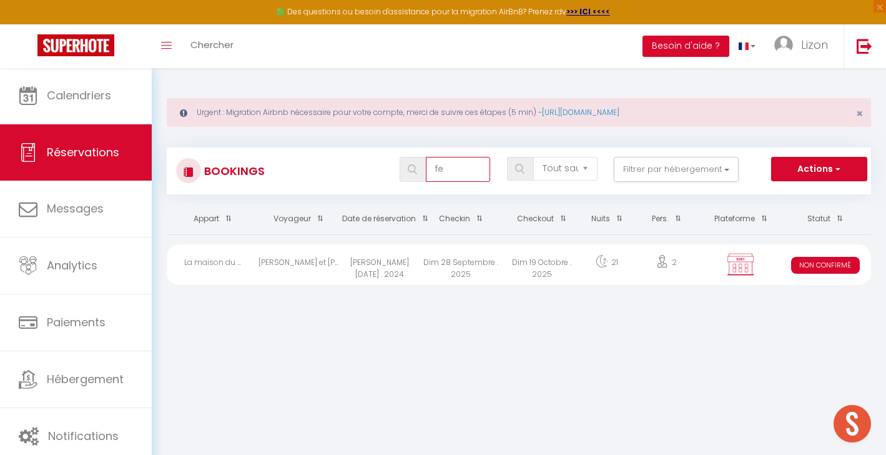
type input "f"
type input "d"
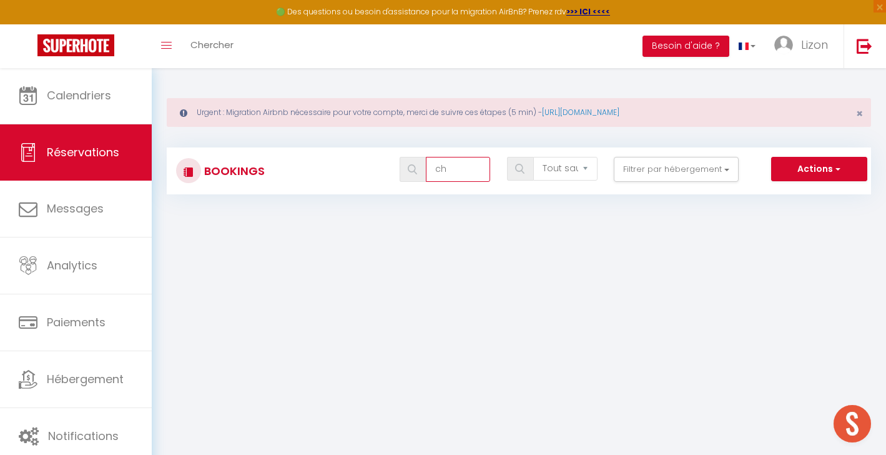
type input "c"
